Goal: Navigation & Orientation: Find specific page/section

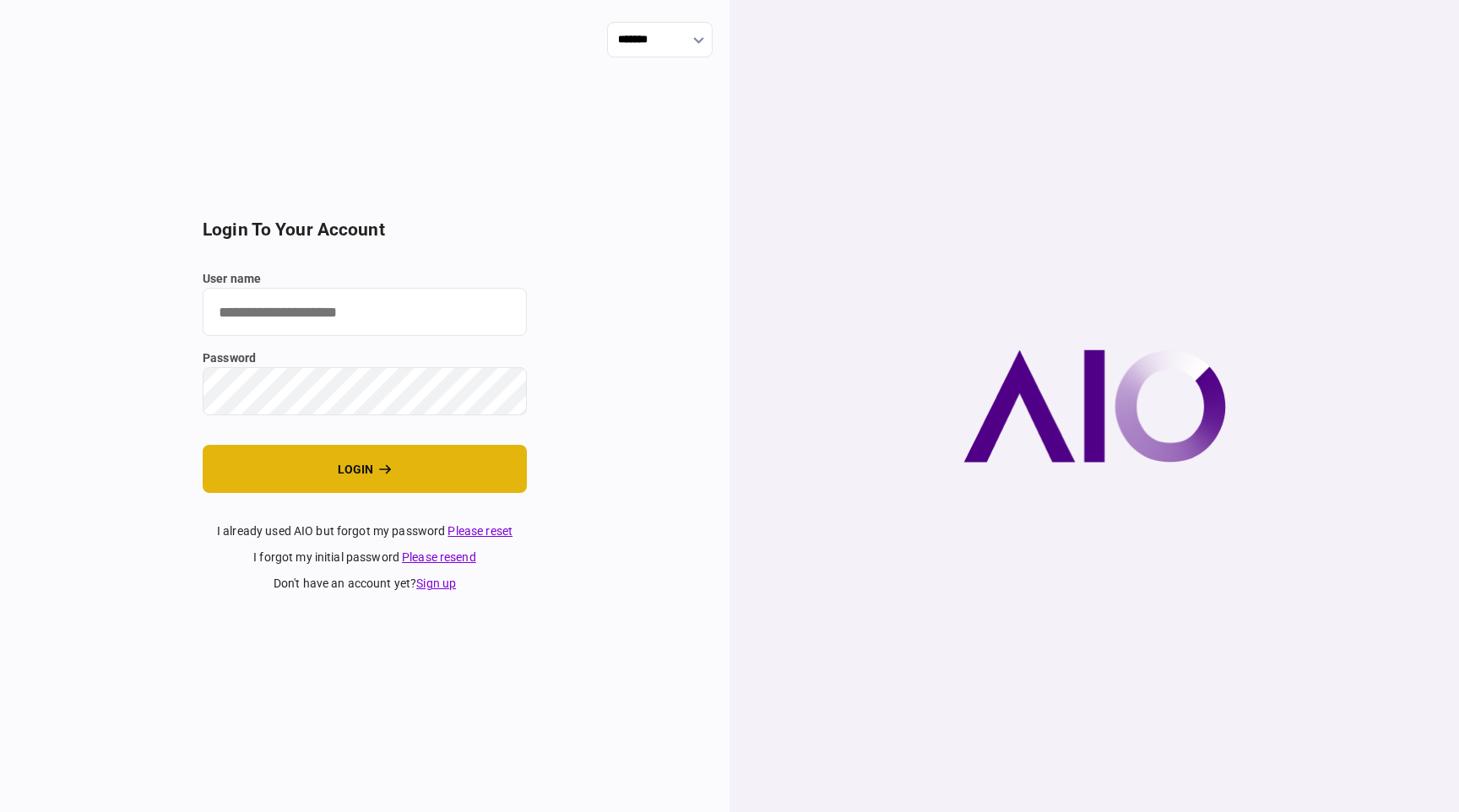
type input "**********"
click at [307, 467] on button "login" at bounding box center [364, 469] width 324 height 48
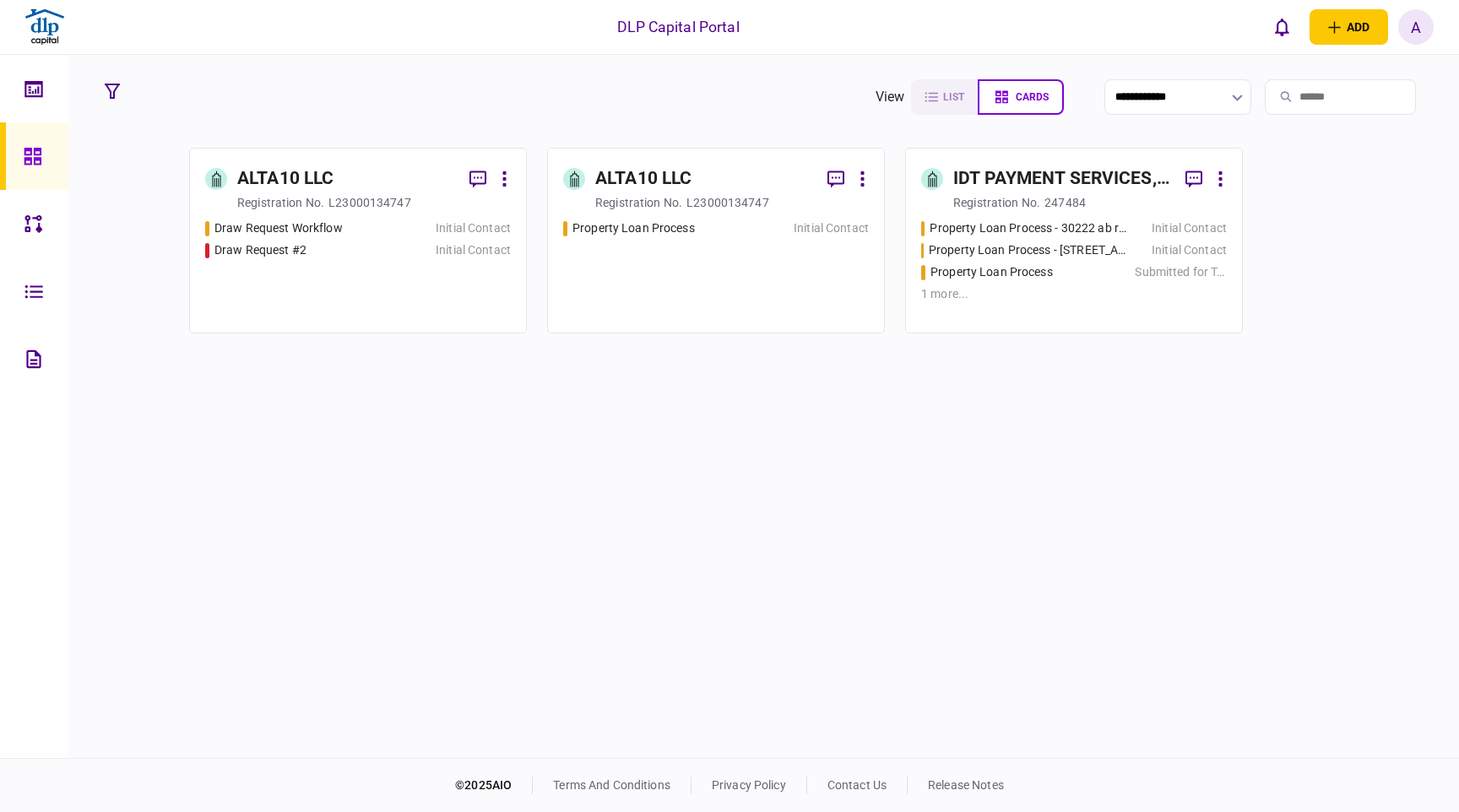
click at [1428, 38] on div "A" at bounding box center [1416, 27] width 35 height 35
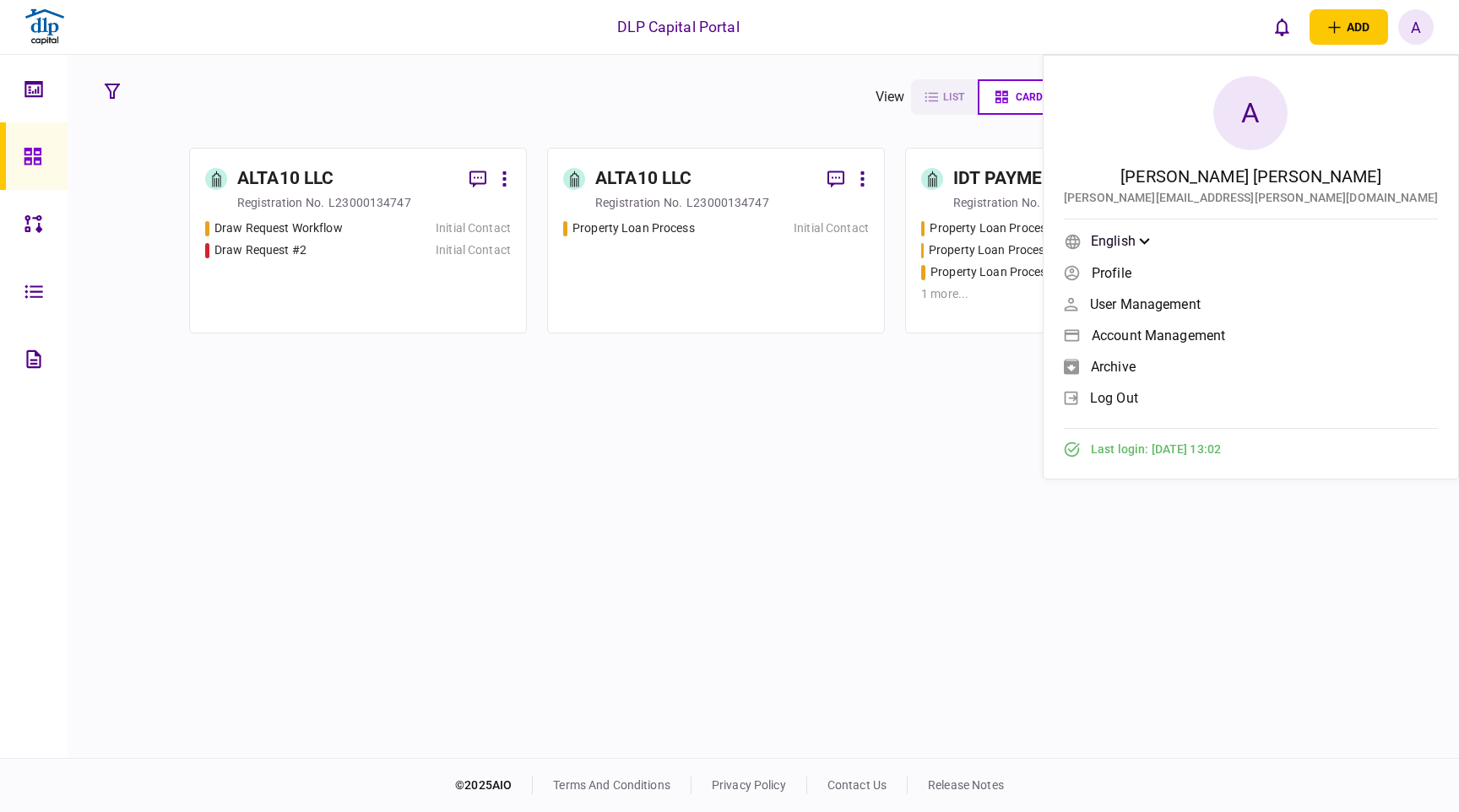
click at [1288, 114] on div "A" at bounding box center [1251, 113] width 74 height 74
click at [1408, 23] on div "A" at bounding box center [1416, 27] width 35 height 35
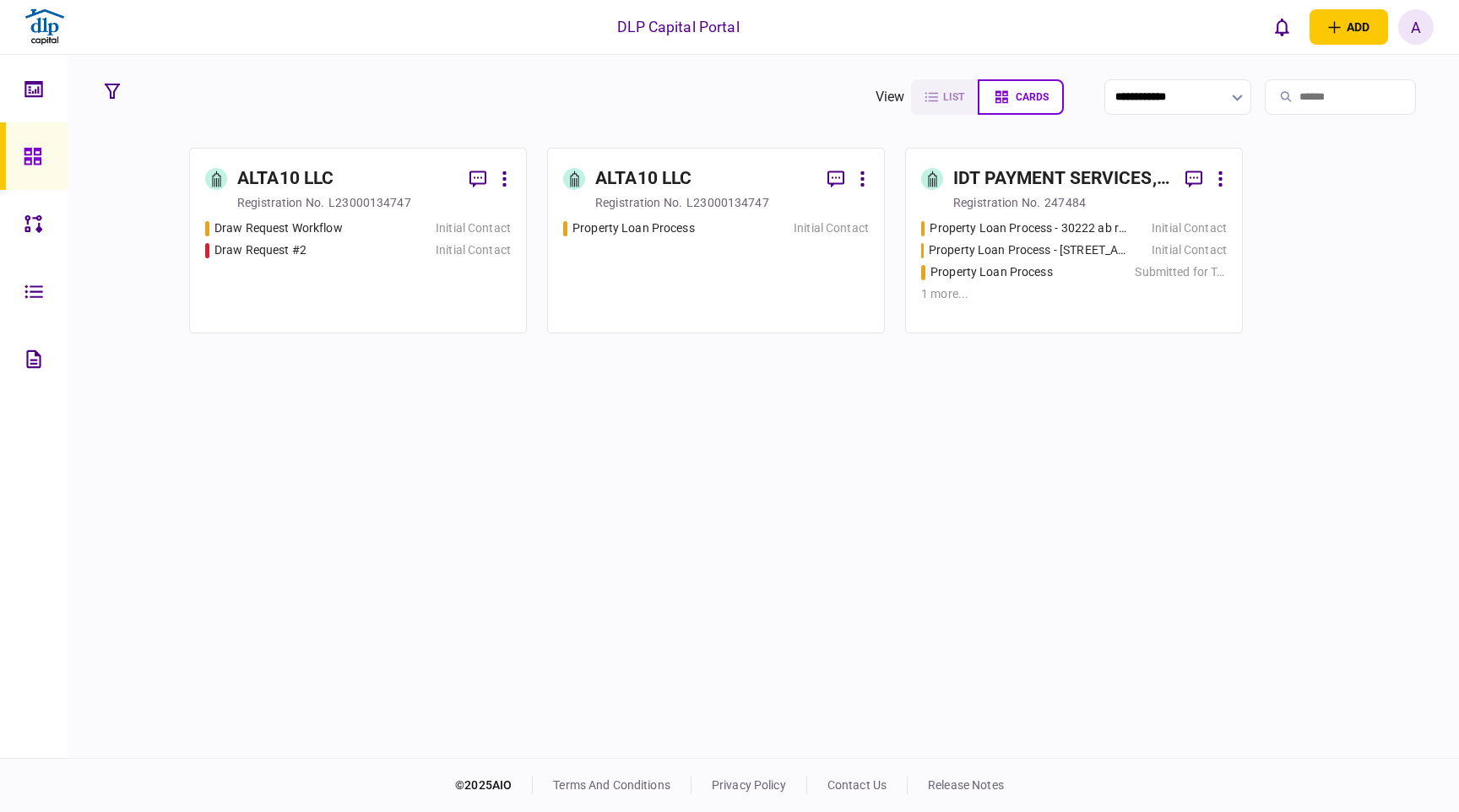
click at [1408, 23] on div "A" at bounding box center [1416, 27] width 35 height 35
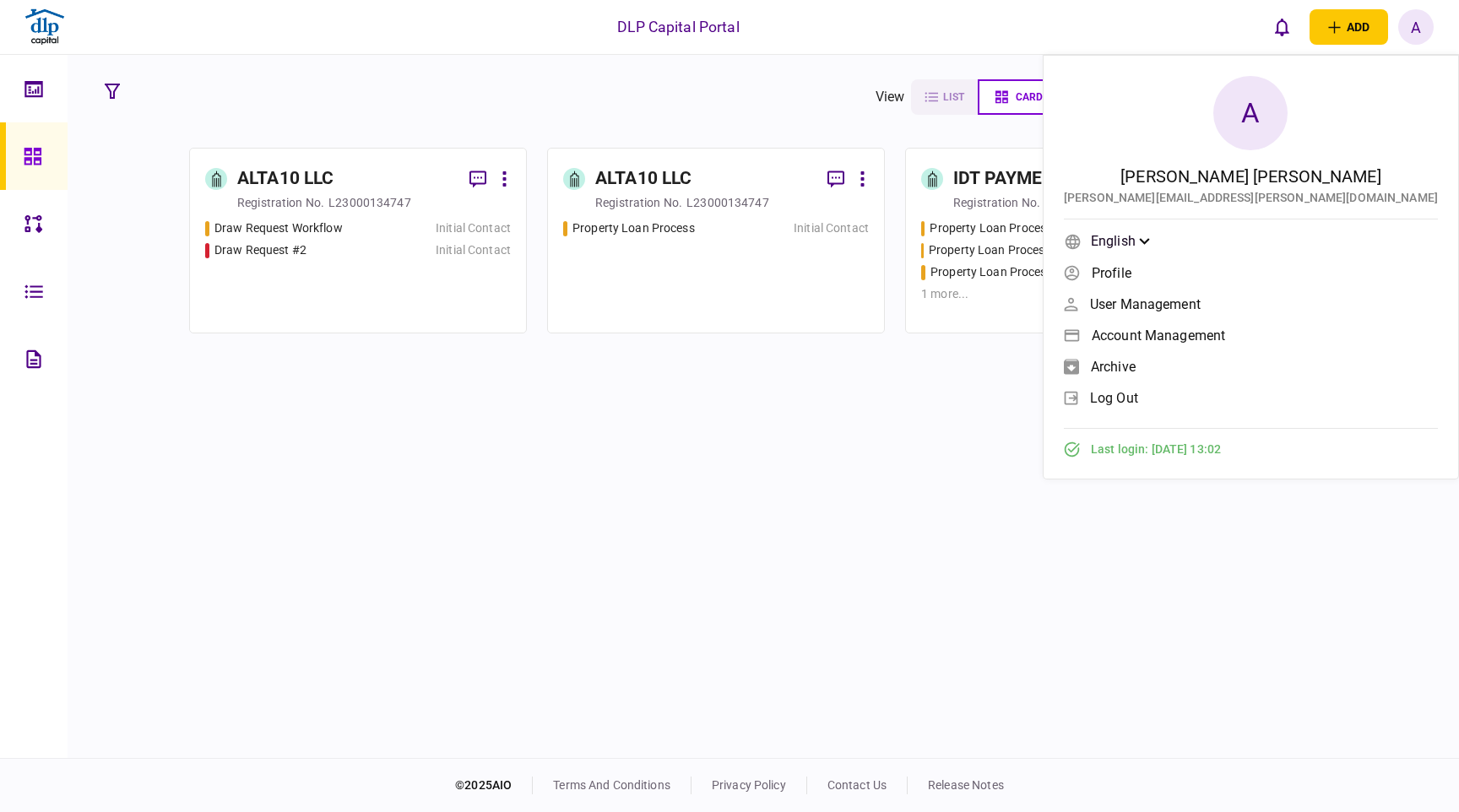
click at [1369, 181] on div "Aaron Arnold" at bounding box center [1251, 176] width 261 height 25
click at [1069, 486] on div "ALTA10 LLC registration no. L23000134747 Draw Request Workflow Initial Contact …" at bounding box center [764, 451] width 1333 height 606
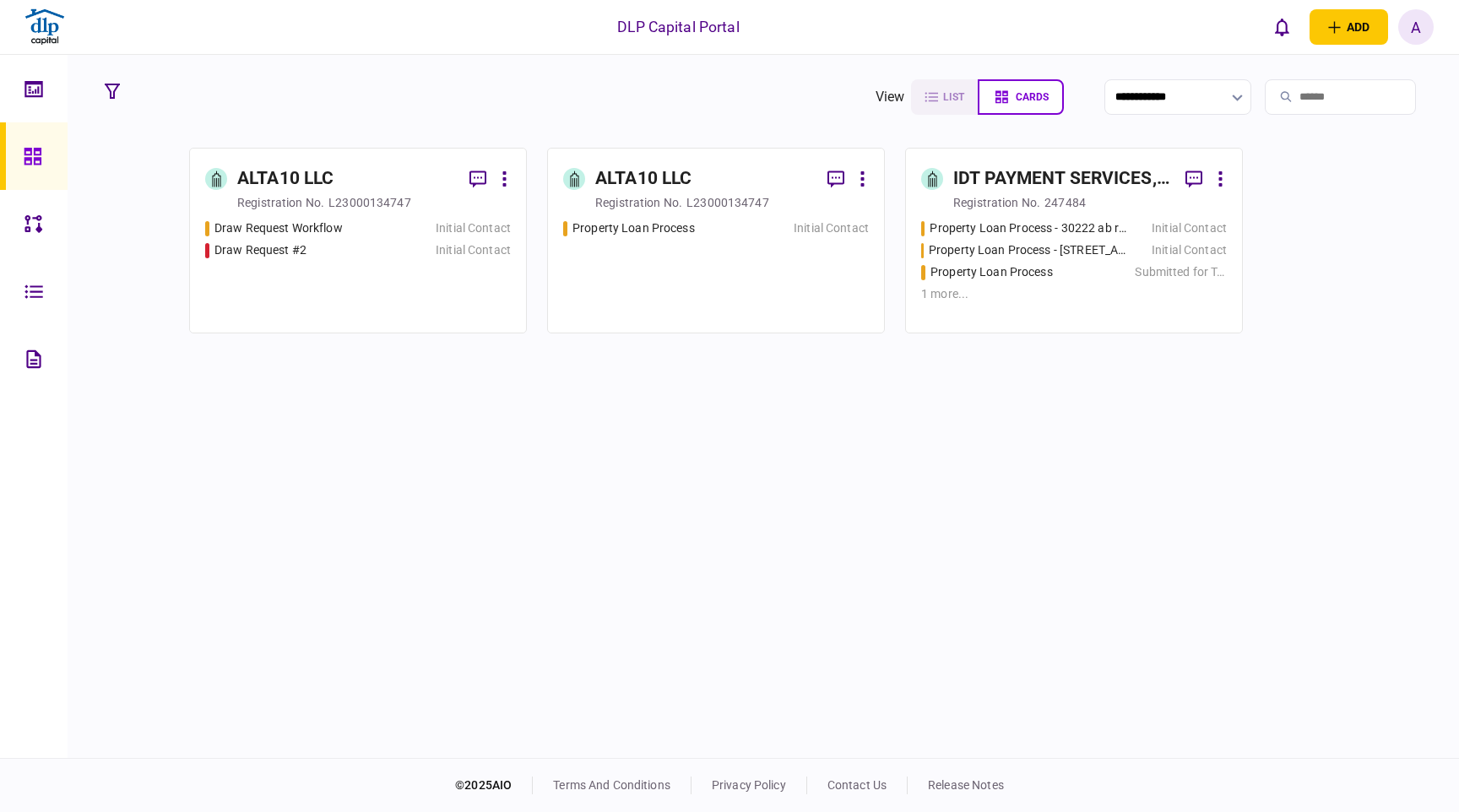
click at [966, 790] on link "release notes" at bounding box center [965, 785] width 76 height 14
click at [34, 231] on icon at bounding box center [34, 224] width 19 height 20
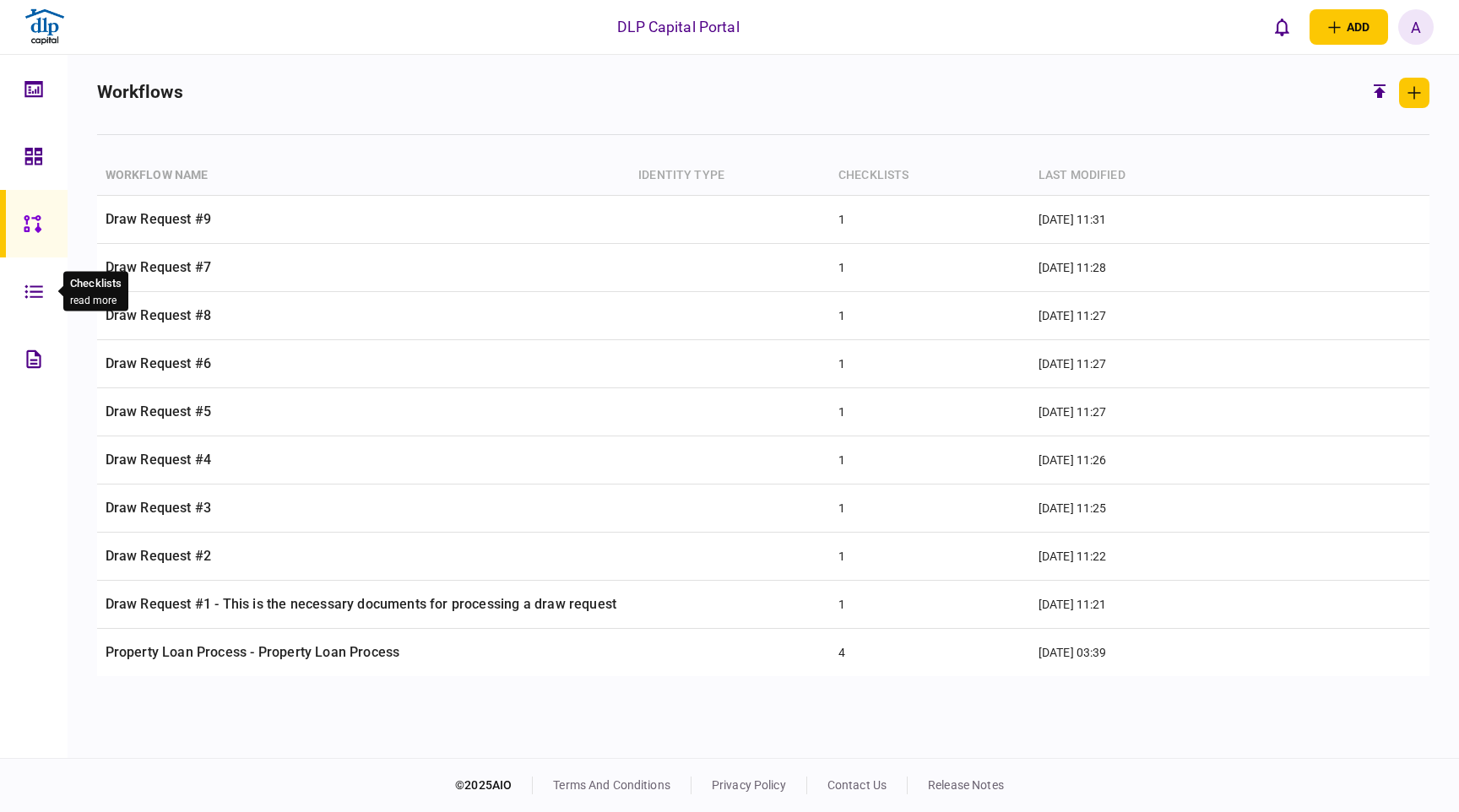
click at [33, 294] on icon at bounding box center [34, 291] width 19 height 20
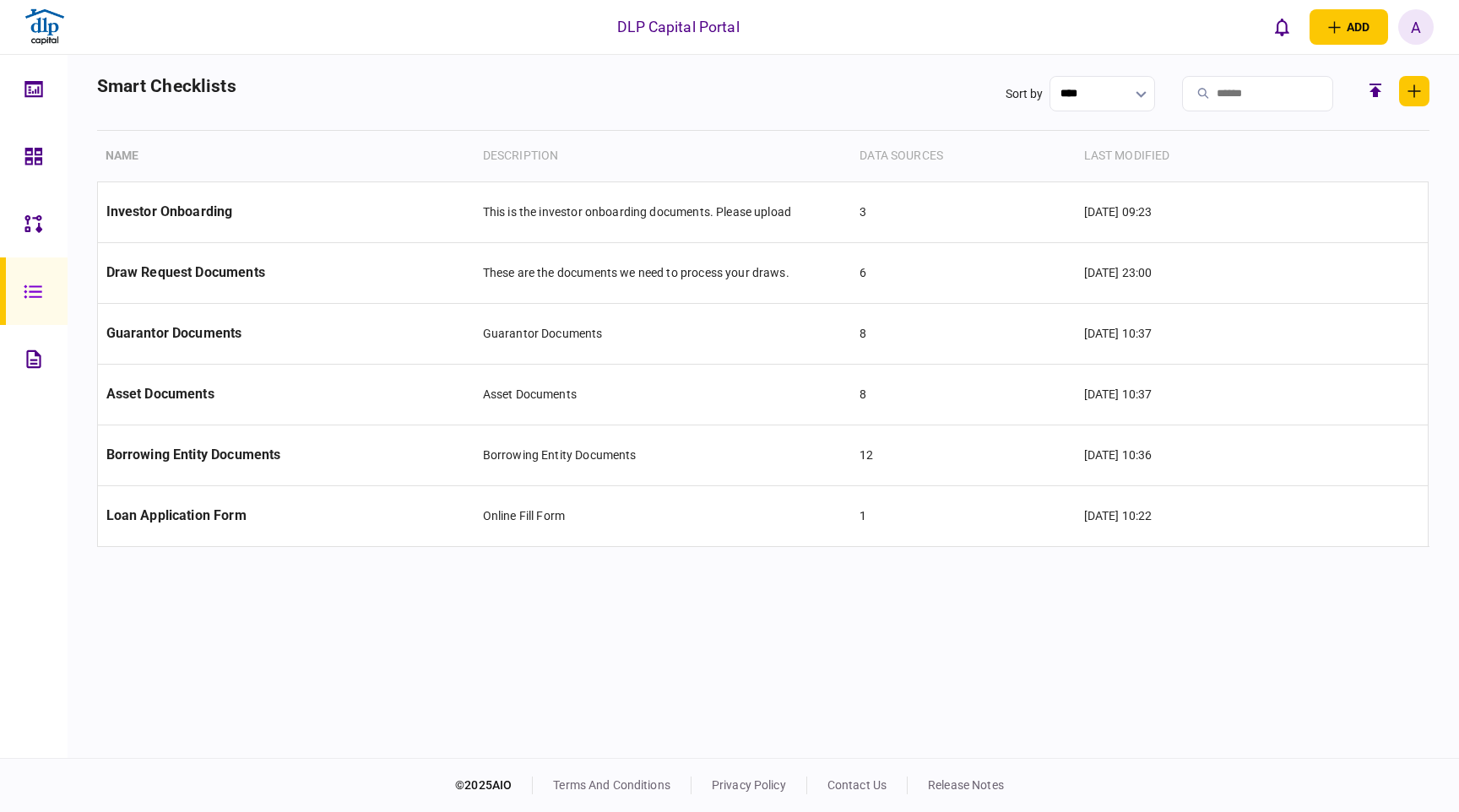
click at [34, 366] on icon at bounding box center [33, 358] width 15 height 18
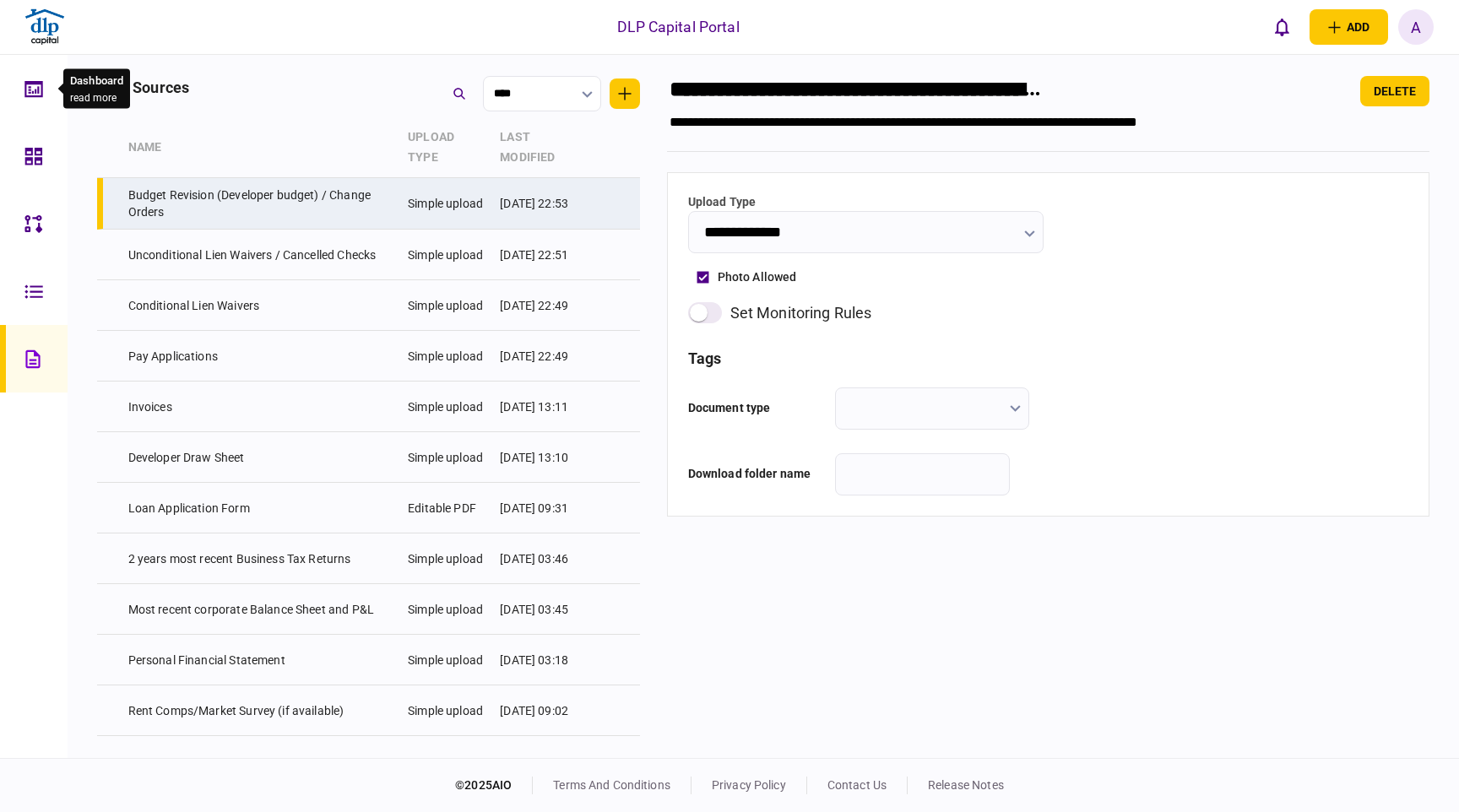
click at [24, 111] on div at bounding box center [37, 89] width 27 height 67
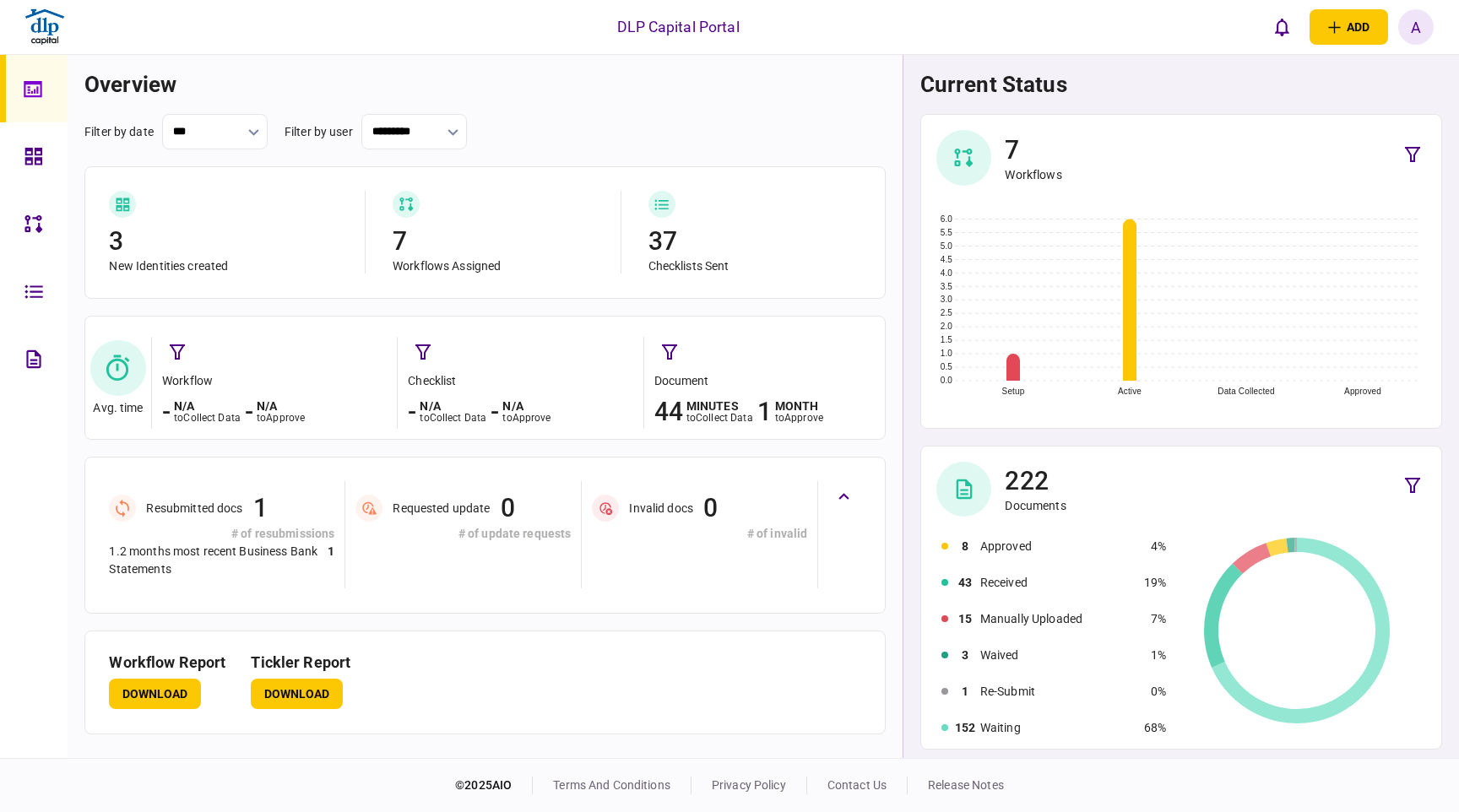
click at [40, 22] on img at bounding box center [44, 27] width 42 height 42
click at [1410, 29] on div "A" at bounding box center [1416, 27] width 35 height 35
